Goal: Transaction & Acquisition: Obtain resource

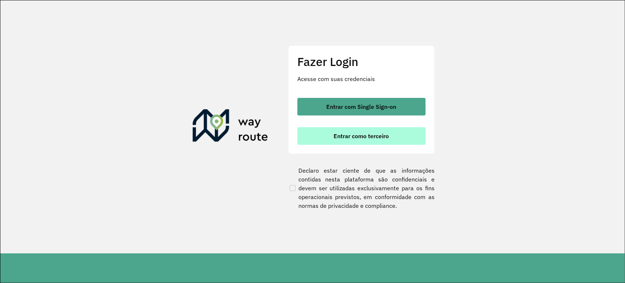
click at [353, 135] on span "Entrar como terceiro" at bounding box center [360, 136] width 55 height 6
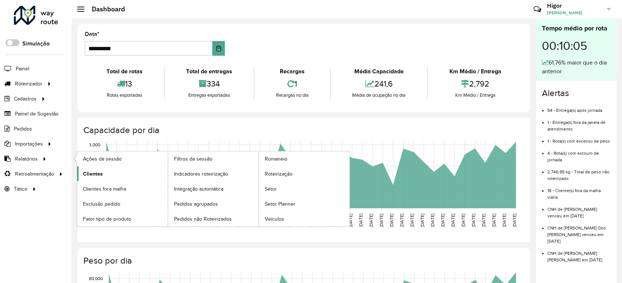
click at [102, 175] on link "Clientes" at bounding box center [122, 173] width 91 height 15
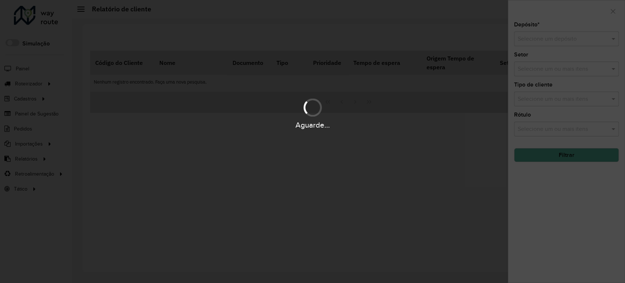
click at [550, 41] on div "Aguarde..." at bounding box center [312, 141] width 625 height 283
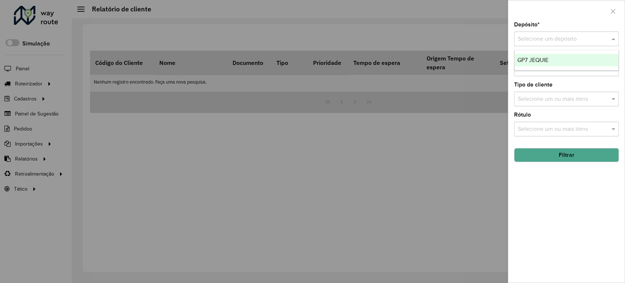
click at [560, 40] on input "text" at bounding box center [558, 39] width 83 height 9
click at [555, 58] on div "GP7 JEQUIE" at bounding box center [566, 60] width 104 height 12
click at [558, 158] on button "Filtrar" at bounding box center [566, 155] width 105 height 14
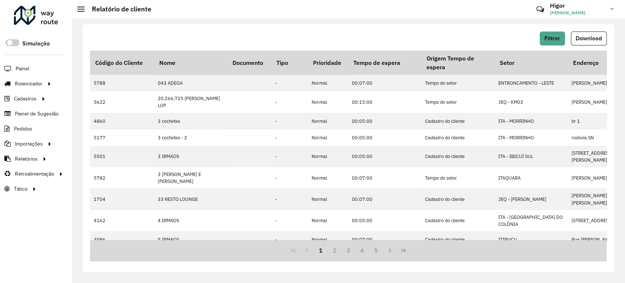
drag, startPoint x: 598, startPoint y: 43, endPoint x: 595, endPoint y: 31, distance: 12.5
click at [598, 43] on button "Download" at bounding box center [589, 38] width 36 height 14
